Goal: Information Seeking & Learning: Learn about a topic

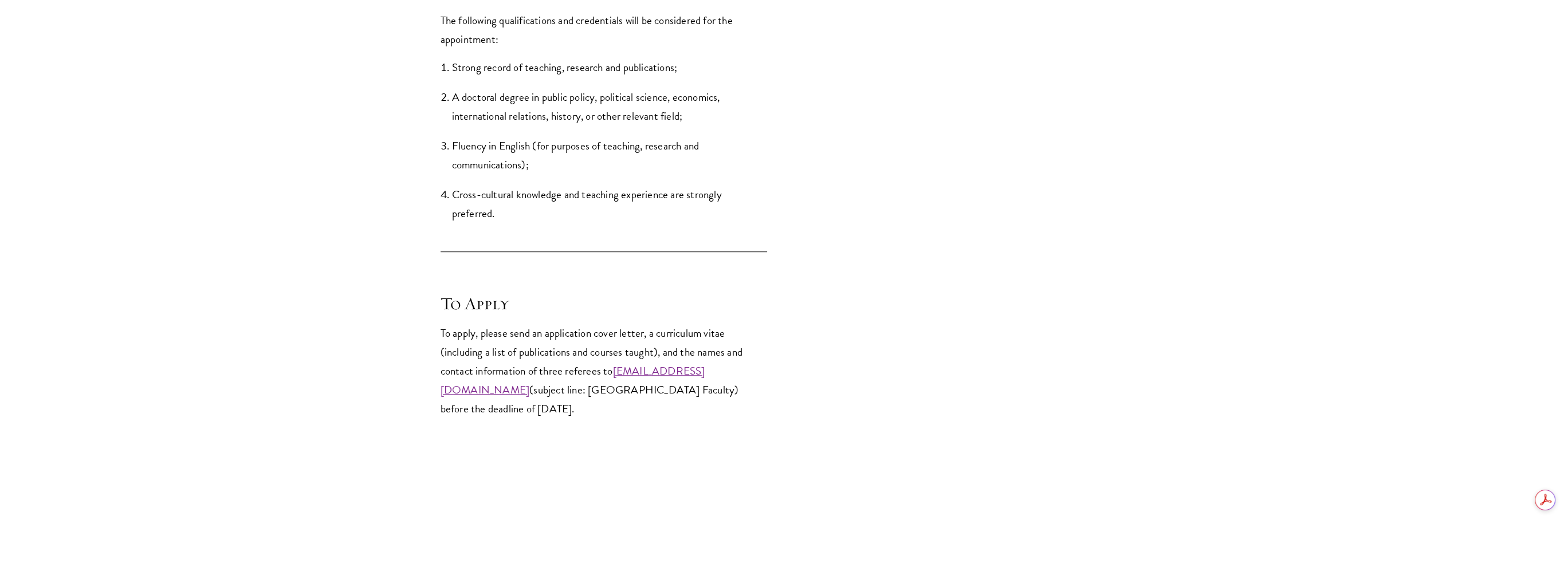
scroll to position [1604, 0]
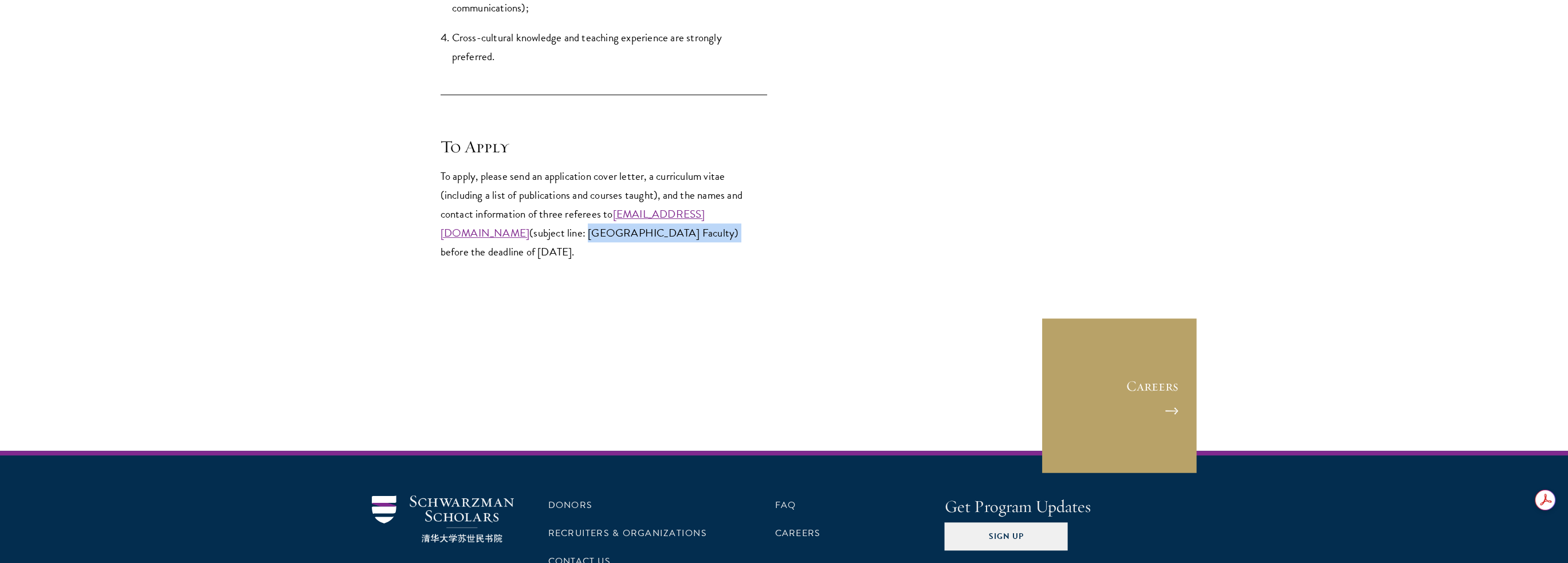
drag, startPoint x: 672, startPoint y: 233, endPoint x: 473, endPoint y: 254, distance: 200.1
click at [473, 254] on p "To apply, please send an application cover letter, a curriculum vitae (includin…" at bounding box center [603, 214] width 326 height 95
click at [470, 251] on p "To apply, please send an application cover letter, a curriculum vitae (includin…" at bounding box center [603, 214] width 326 height 95
drag, startPoint x: 470, startPoint y: 251, endPoint x: 676, endPoint y: 231, distance: 207.0
click at [676, 231] on p "To apply, please send an application cover letter, a curriculum vitae (includin…" at bounding box center [603, 214] width 326 height 95
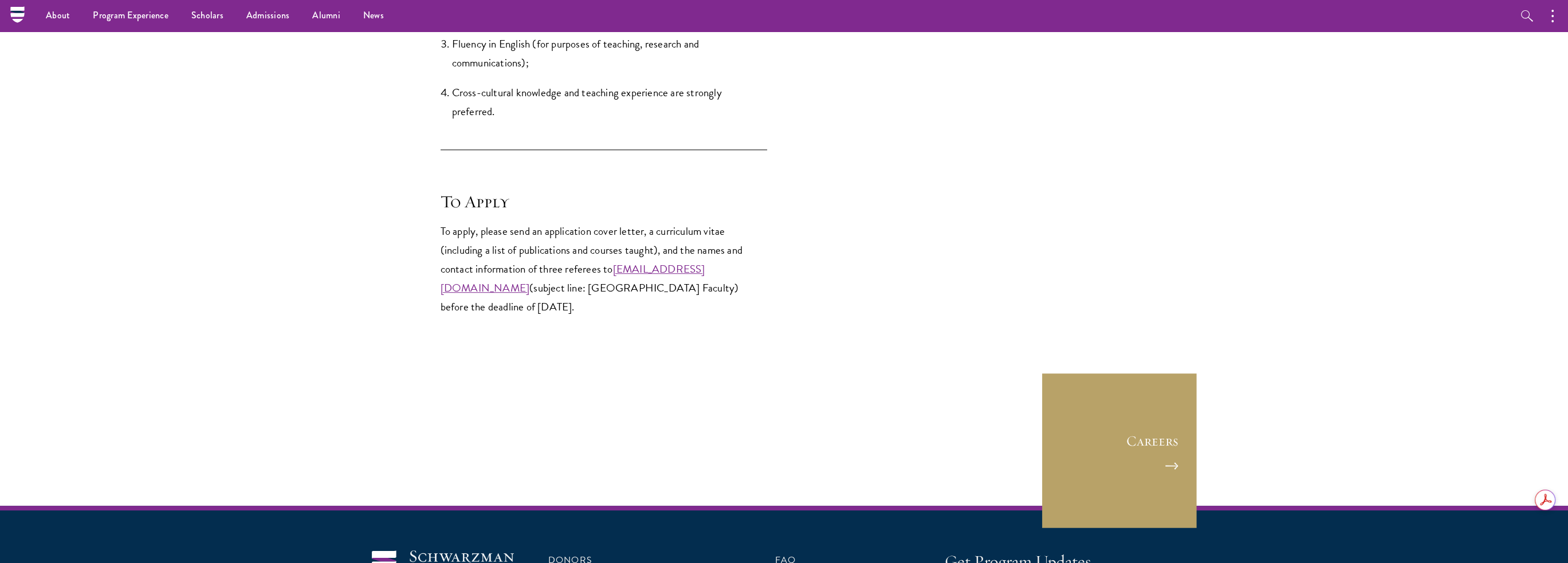
scroll to position [0, 0]
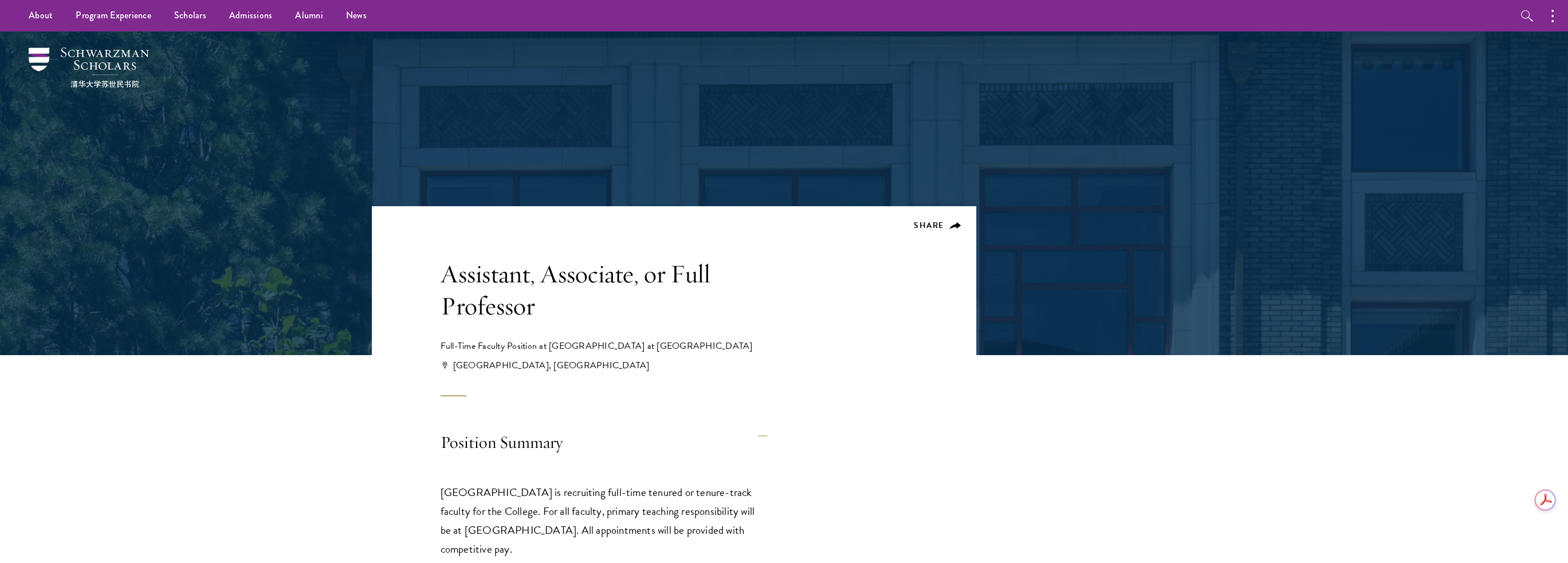
drag, startPoint x: 721, startPoint y: 304, endPoint x: 660, endPoint y: -62, distance: 371.0
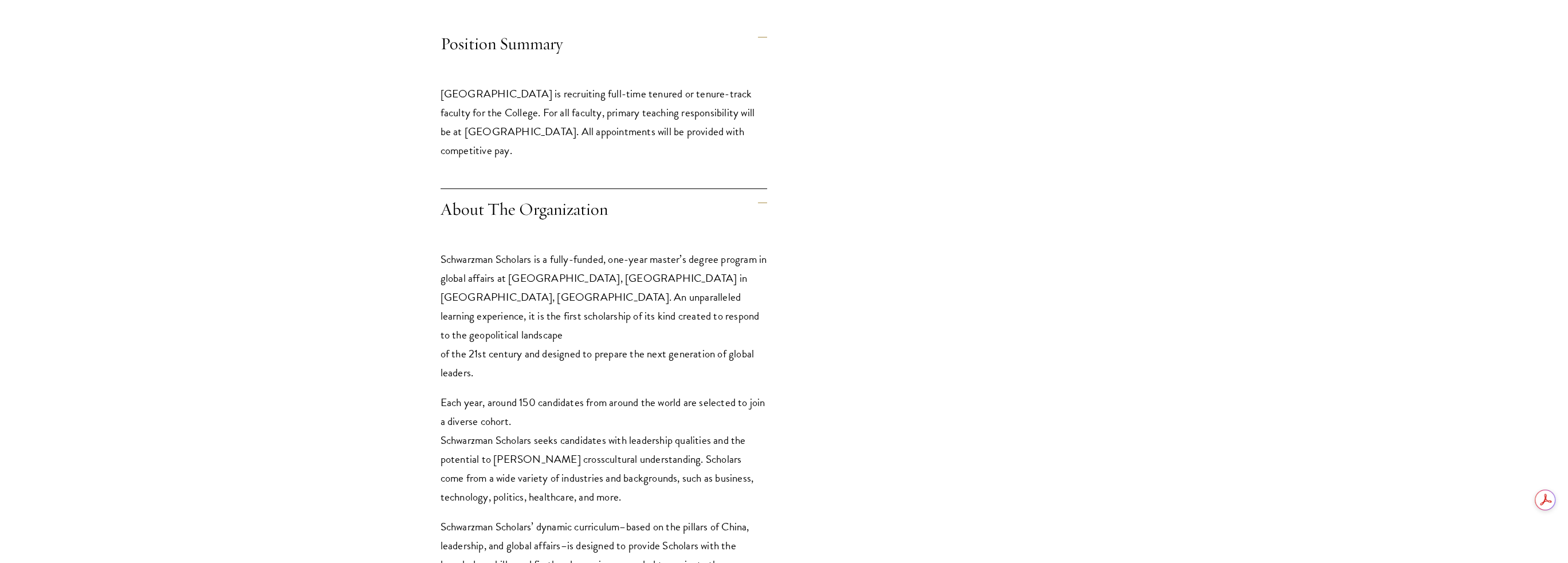
scroll to position [401, 0]
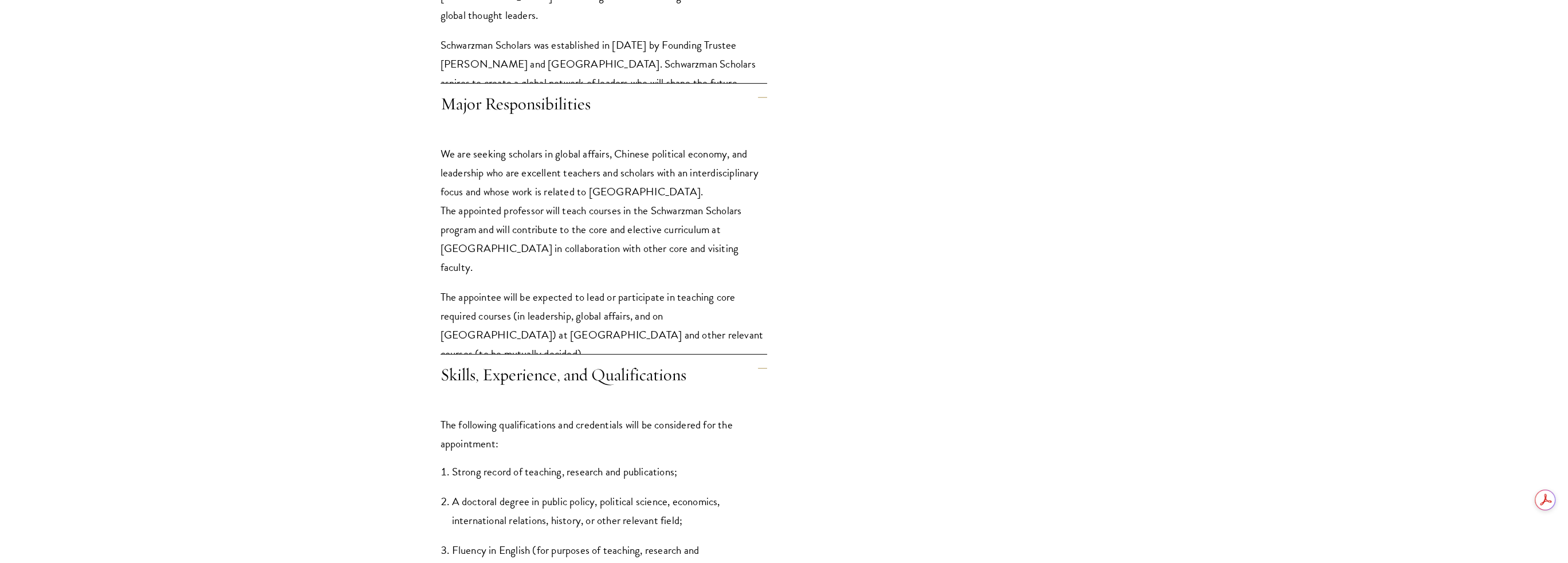
scroll to position [916, 0]
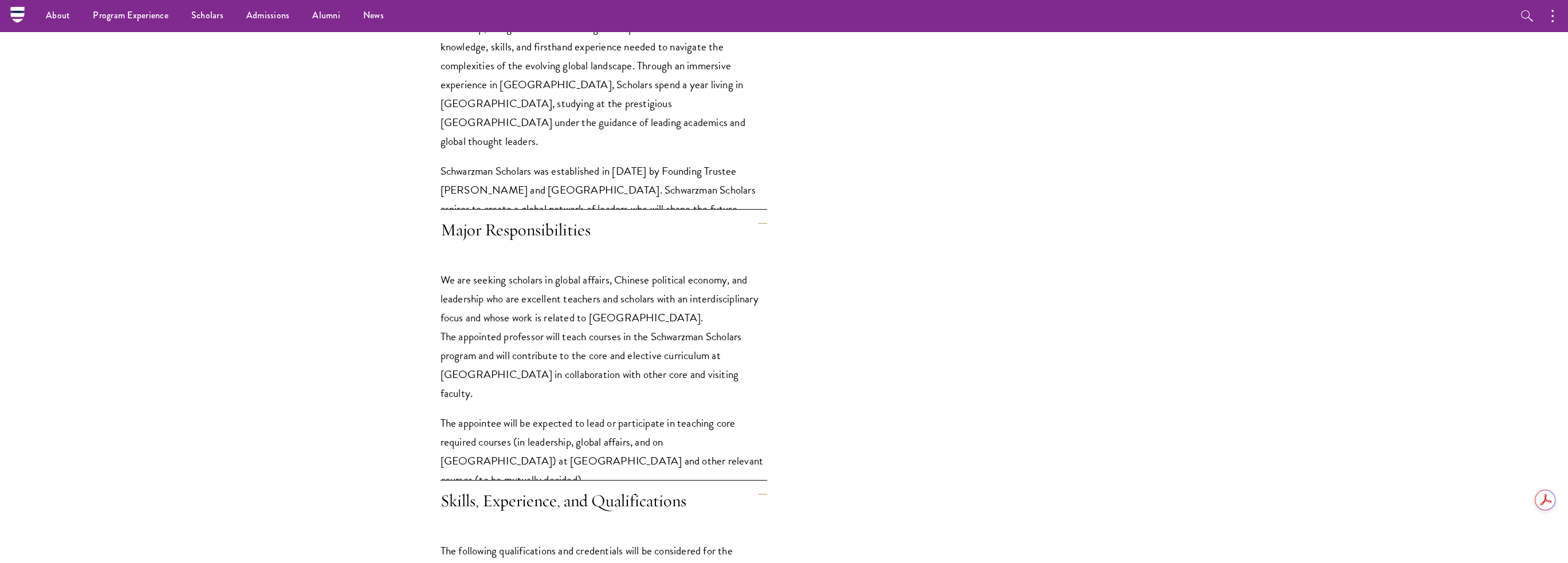
drag, startPoint x: 436, startPoint y: 332, endPoint x: 771, endPoint y: 377, distance: 338.0
click at [771, 377] on div "Position Summary Schwarzman College is recruiting full-time tenured or tenure-t…" at bounding box center [674, 226] width 605 height 1443
click at [134, 124] on link "Faculty & Guest Speakers" at bounding box center [142, 127] width 98 height 14
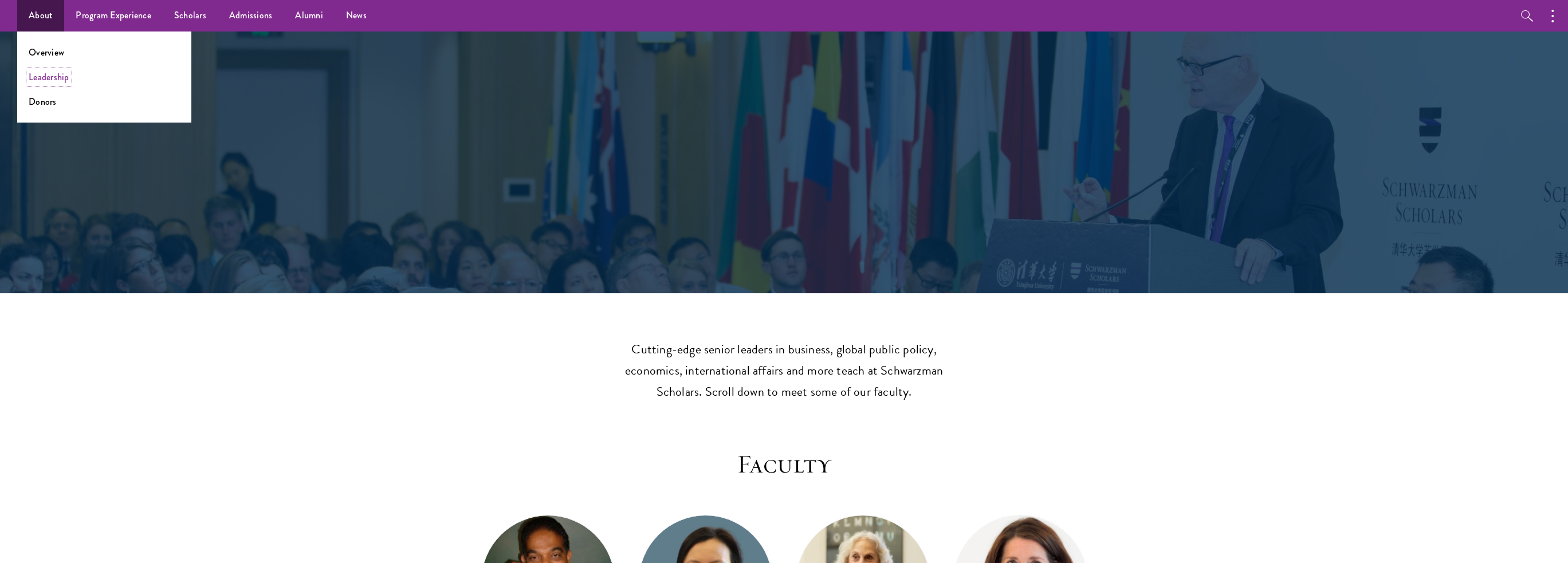
click at [58, 81] on link "Leadership" at bounding box center [49, 77] width 41 height 14
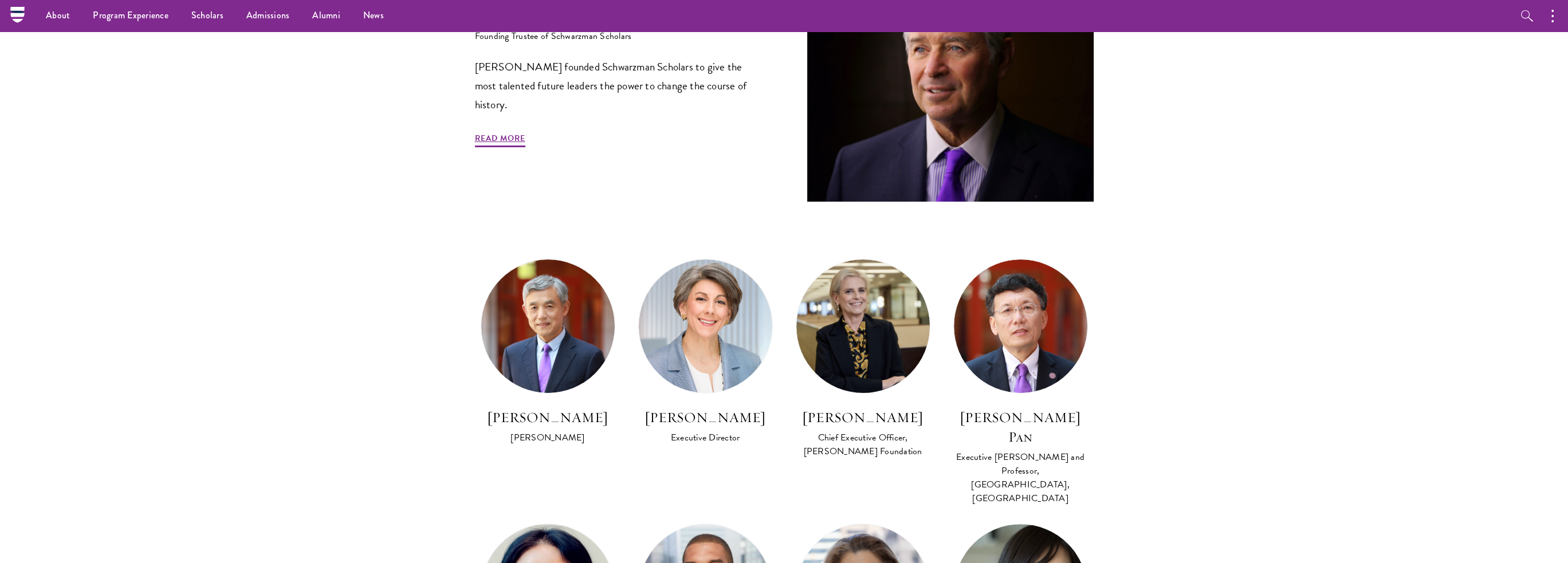
scroll to position [344, 0]
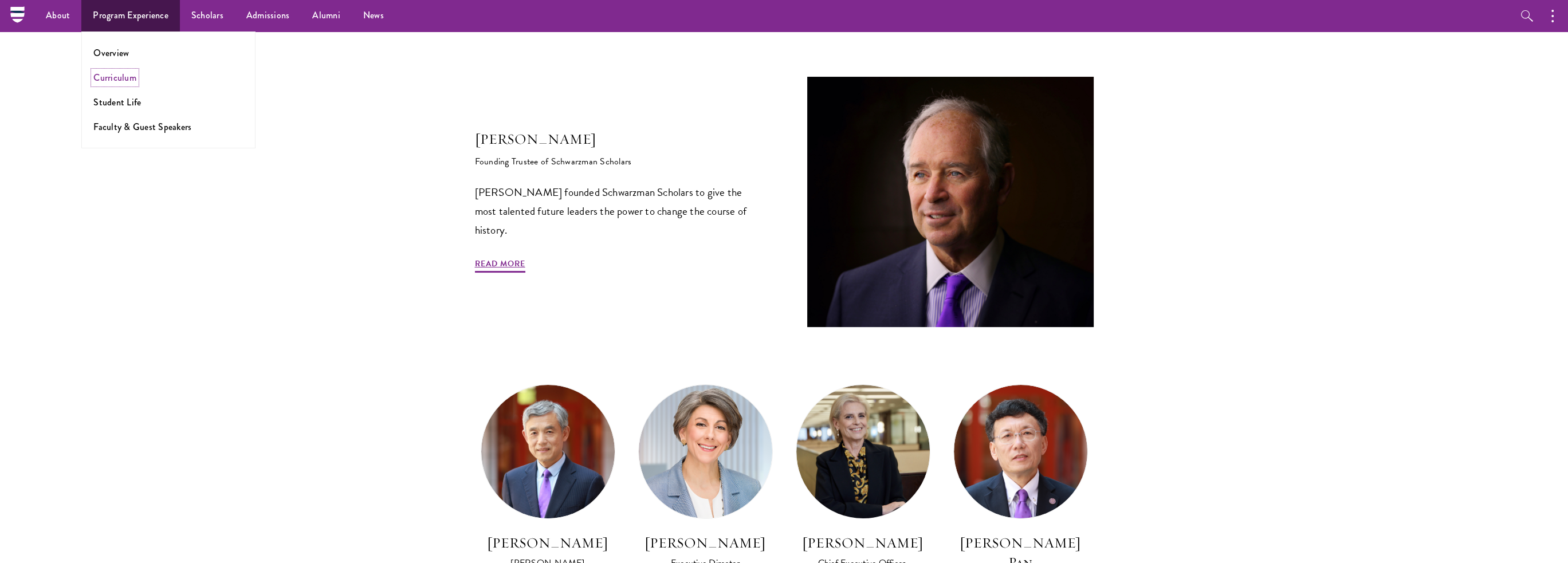
click at [121, 81] on link "Curriculum" at bounding box center [115, 77] width 43 height 14
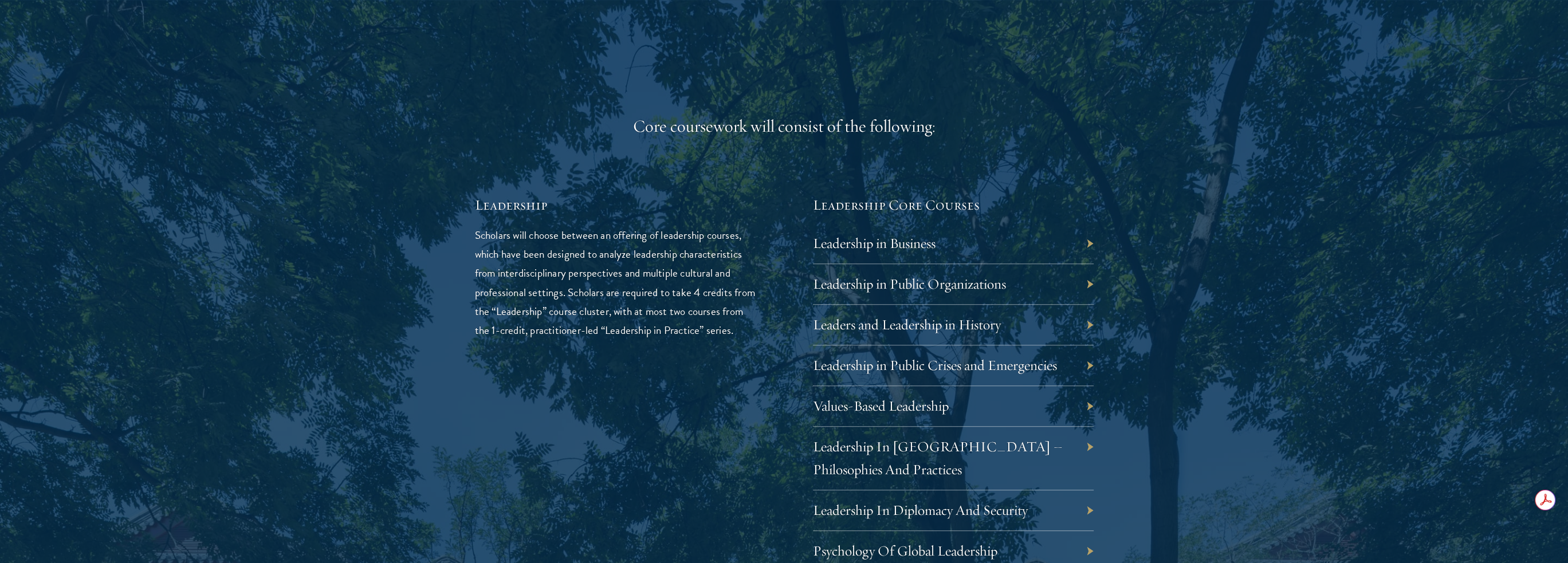
scroll to position [1947, 0]
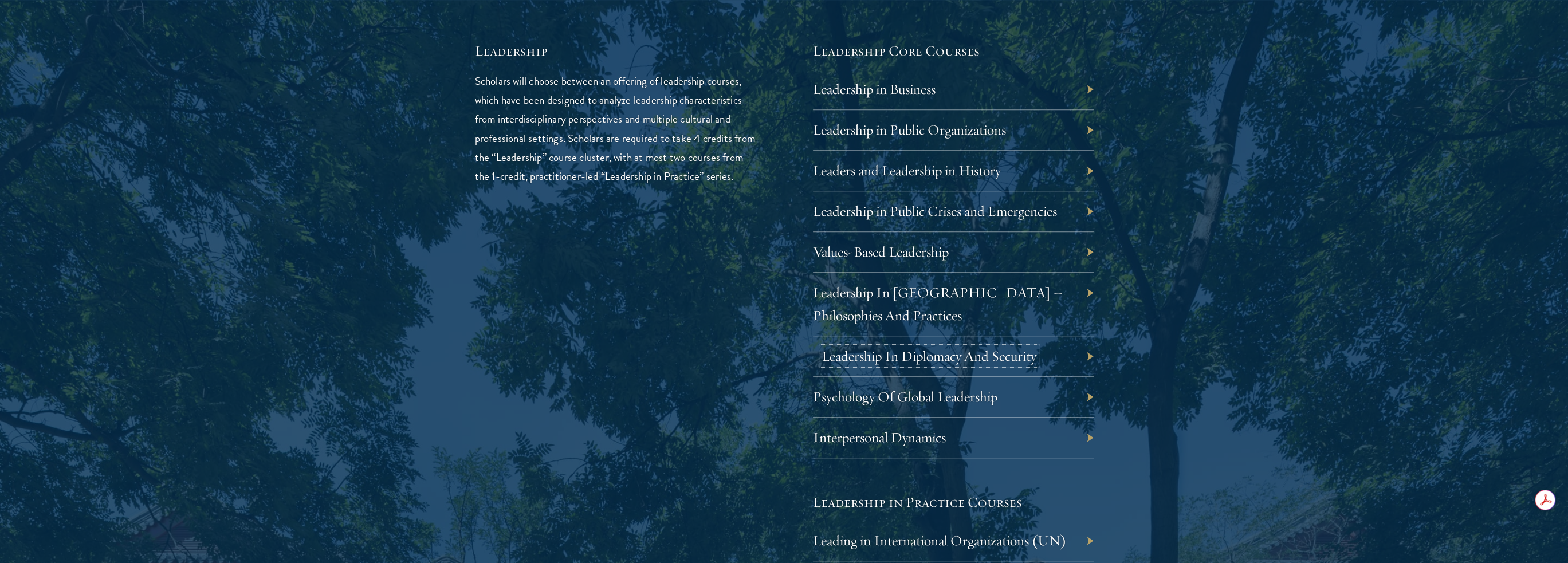
click at [974, 355] on link "Leadership In Diplomacy And Security" at bounding box center [928, 356] width 215 height 18
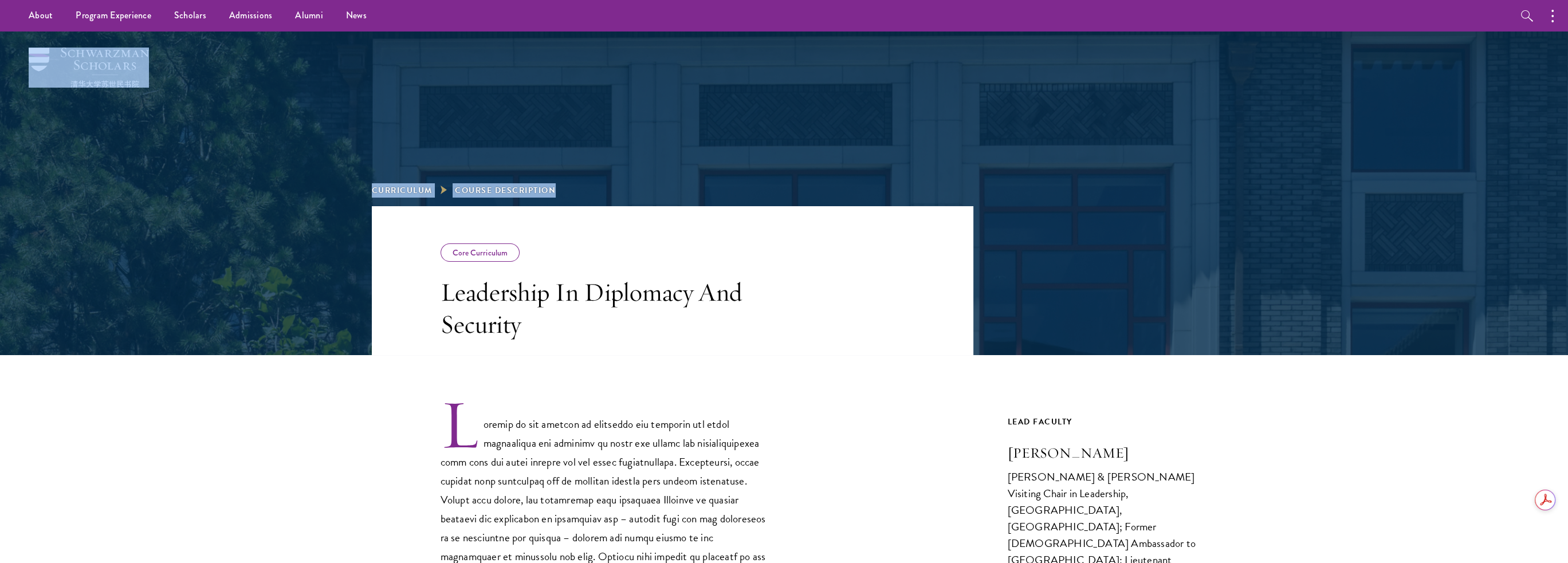
drag, startPoint x: 59, startPoint y: 45, endPoint x: 144, endPoint y: 81, distance: 92.3
click at [133, 61] on header "Curriculum Course Description" at bounding box center [784, 194] width 1568 height 324
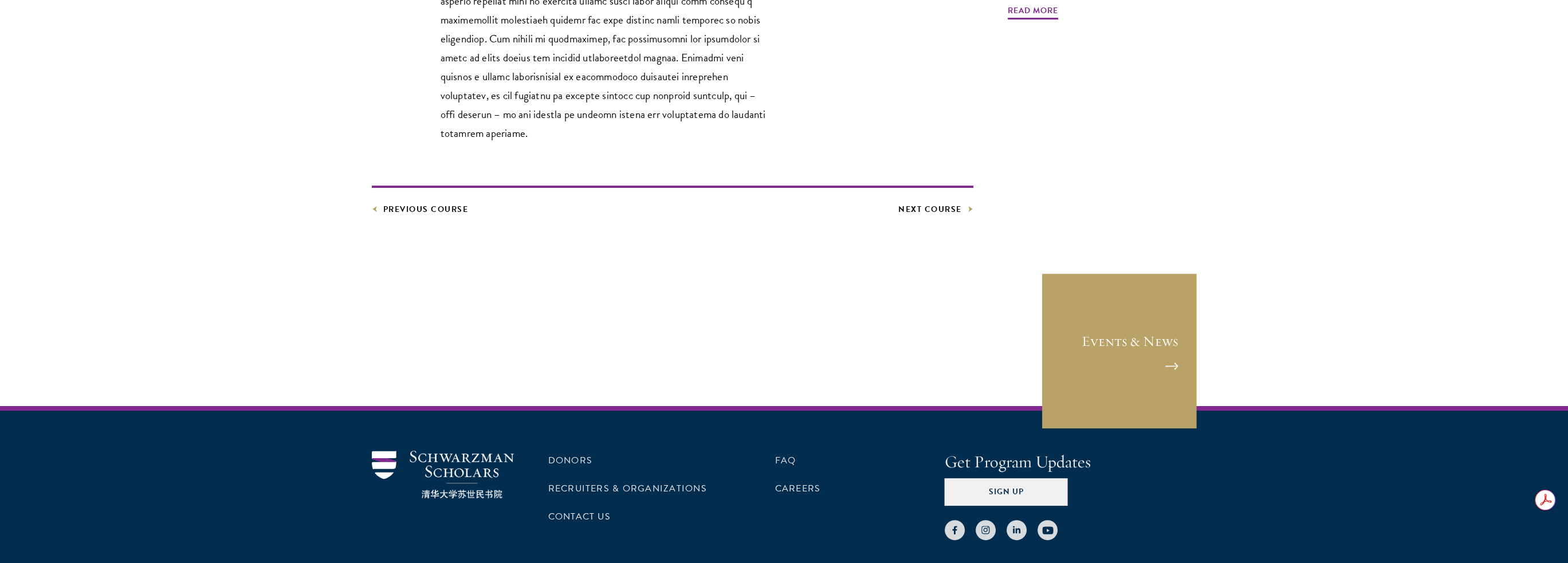
scroll to position [668, 0]
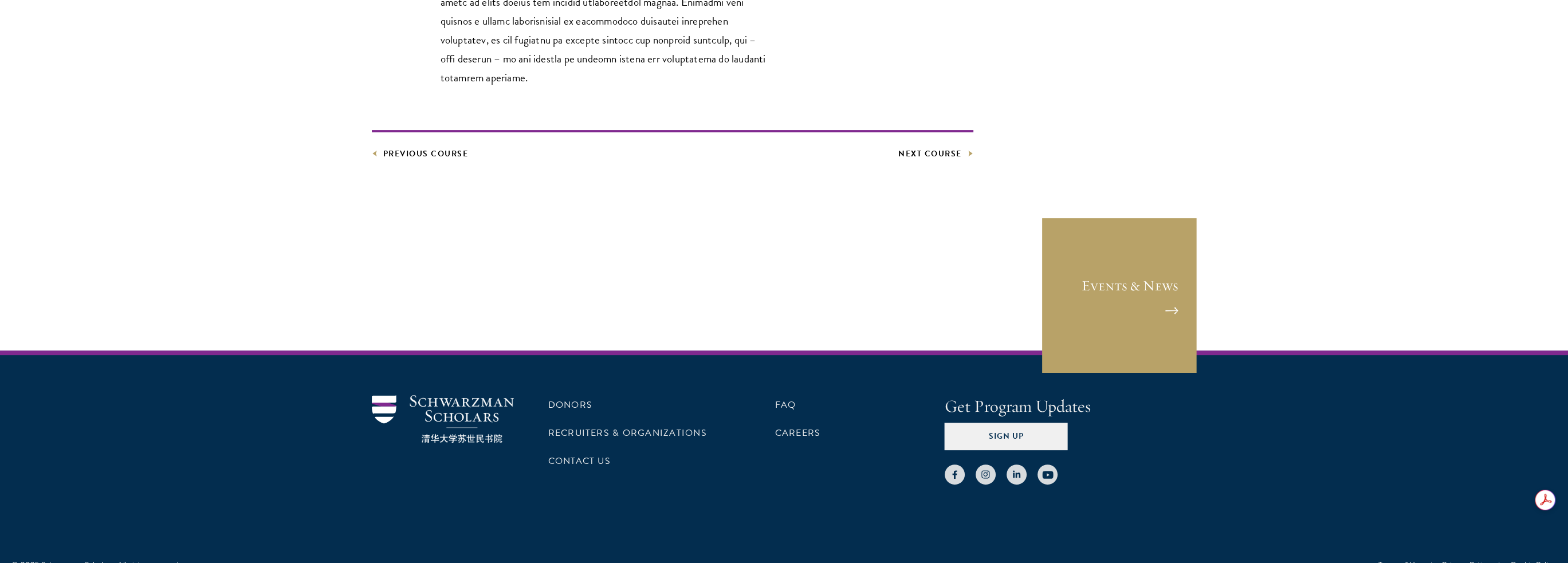
drag, startPoint x: 406, startPoint y: 368, endPoint x: 491, endPoint y: 386, distance: 86.9
click at [491, 386] on div "Donors Recruiters & Organizations Contact Us FAQ Careers Get Program Updates Si…" at bounding box center [784, 467] width 1568 height 232
drag, startPoint x: 39, startPoint y: 545, endPoint x: 115, endPoint y: 543, distance: 76.0
click at [115, 559] on div "© 2025 Schwarzman Scholars. All rights reserved." at bounding box center [96, 565] width 170 height 12
copy div "Schwarzman Scholars"
